Goal: Communication & Community: Participate in discussion

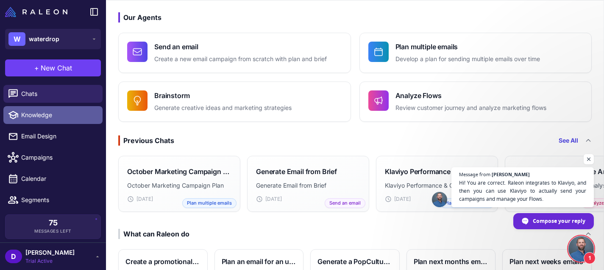
scroll to position [41, 0]
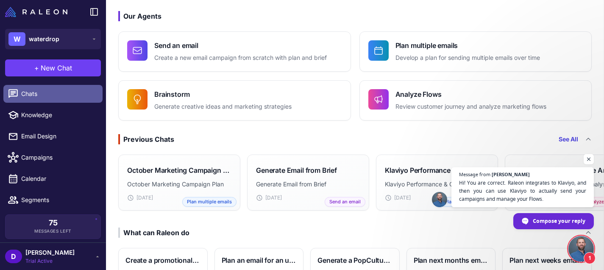
click at [53, 95] on span "Chats" at bounding box center [58, 93] width 75 height 9
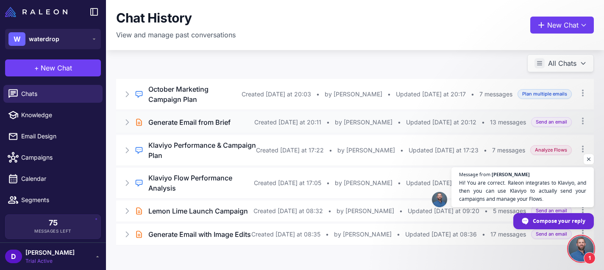
scroll to position [4, 0]
click at [130, 179] on icon at bounding box center [127, 183] width 8 height 8
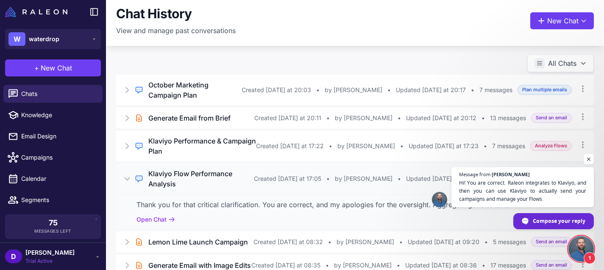
scroll to position [39, 0]
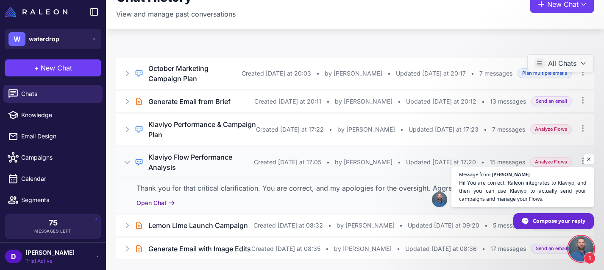
click at [171, 199] on icon at bounding box center [171, 202] width 7 height 7
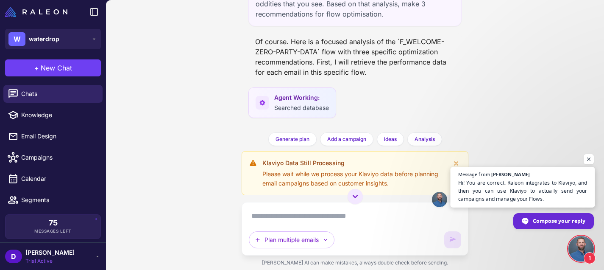
scroll to position [2884, 0]
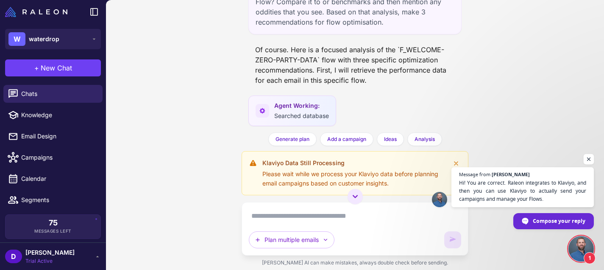
click at [587, 156] on span "Open chat" at bounding box center [589, 159] width 11 height 11
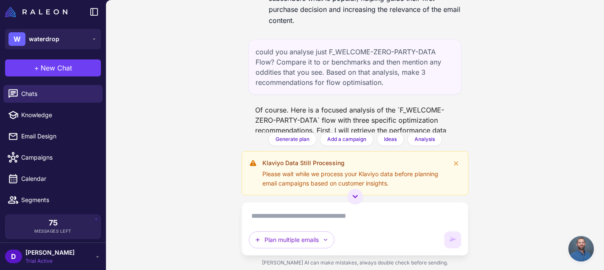
scroll to position [2764, 0]
